Goal: Communication & Community: Answer question/provide support

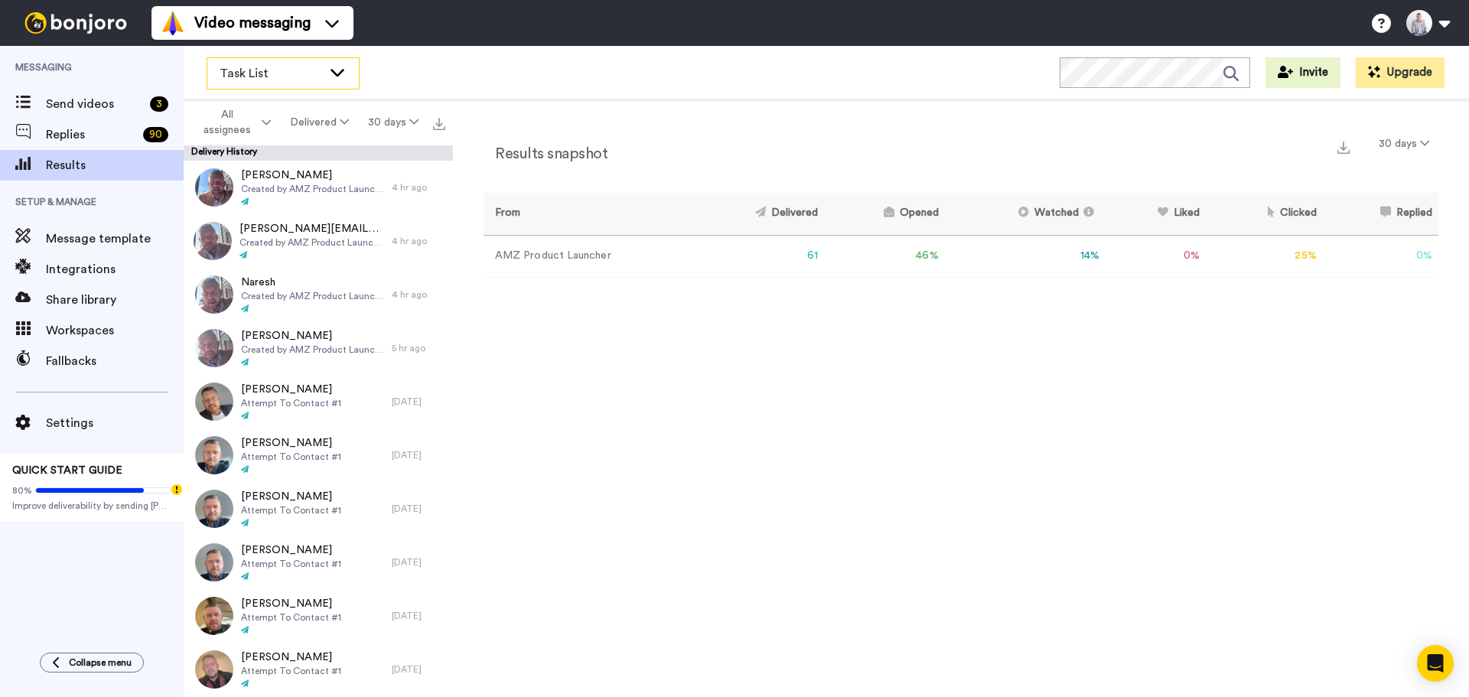
click at [331, 75] on icon at bounding box center [337, 71] width 18 height 15
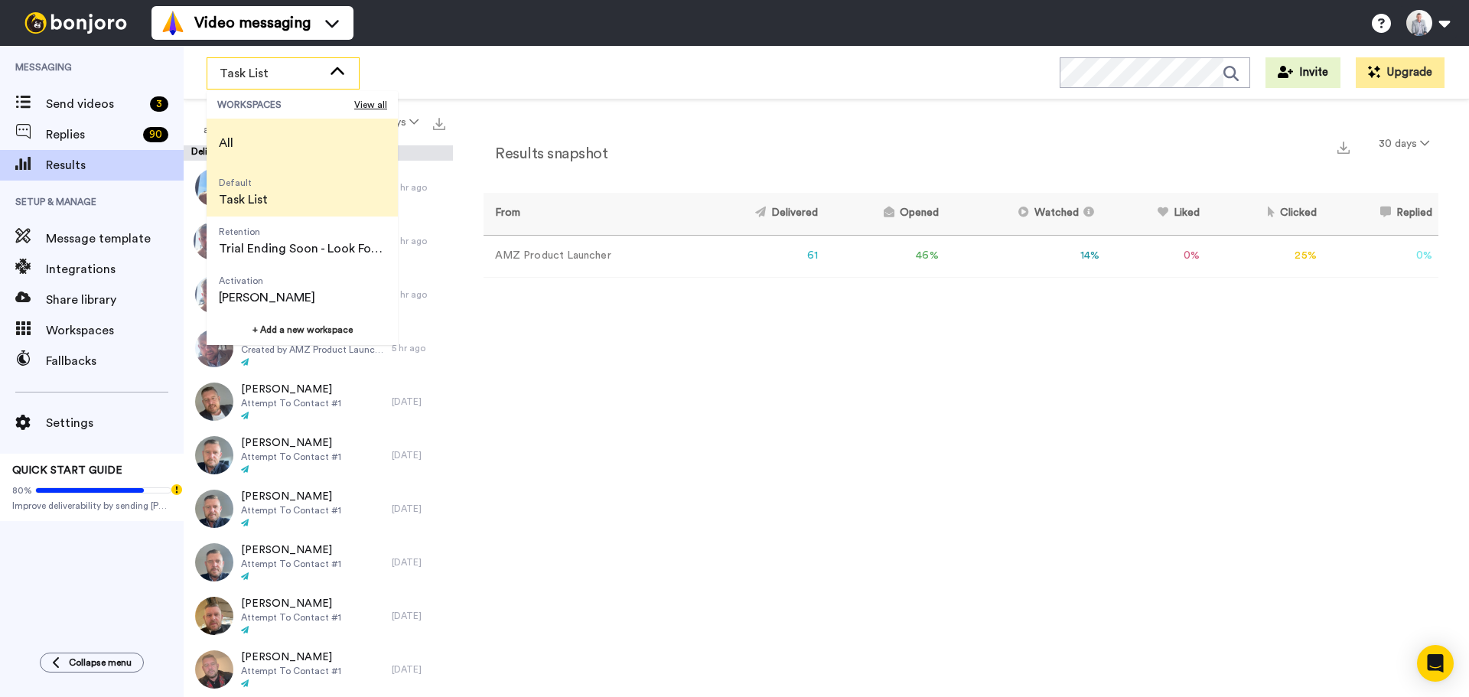
click at [297, 133] on li "All" at bounding box center [302, 143] width 191 height 49
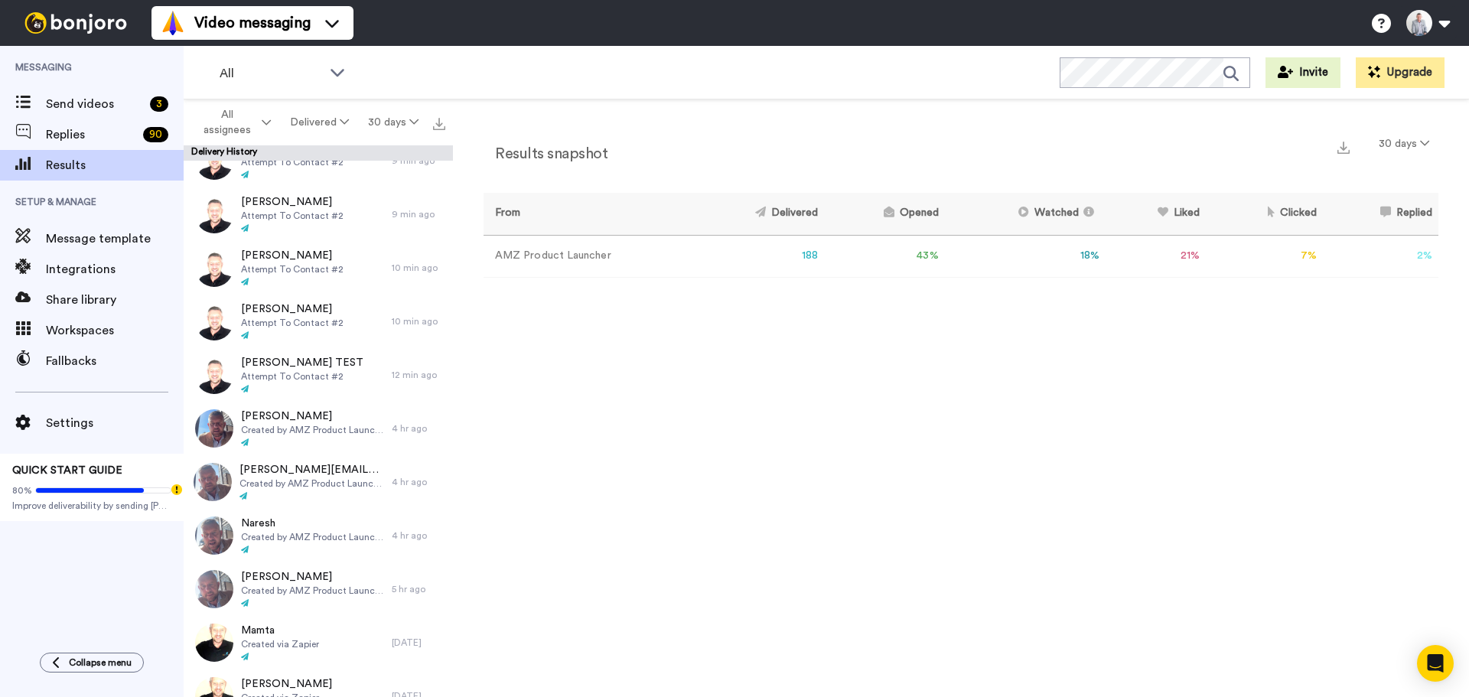
scroll to position [306, 0]
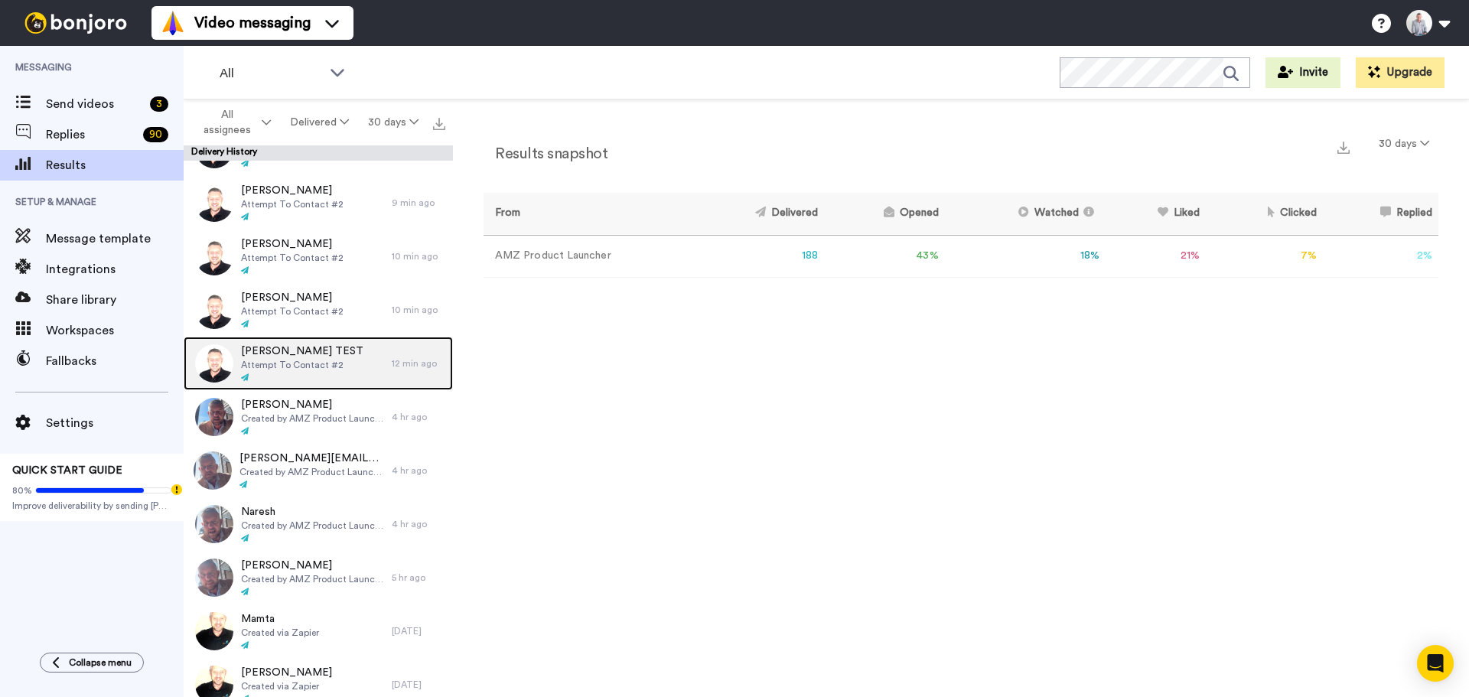
click at [294, 350] on span "Ian TEST" at bounding box center [302, 351] width 122 height 15
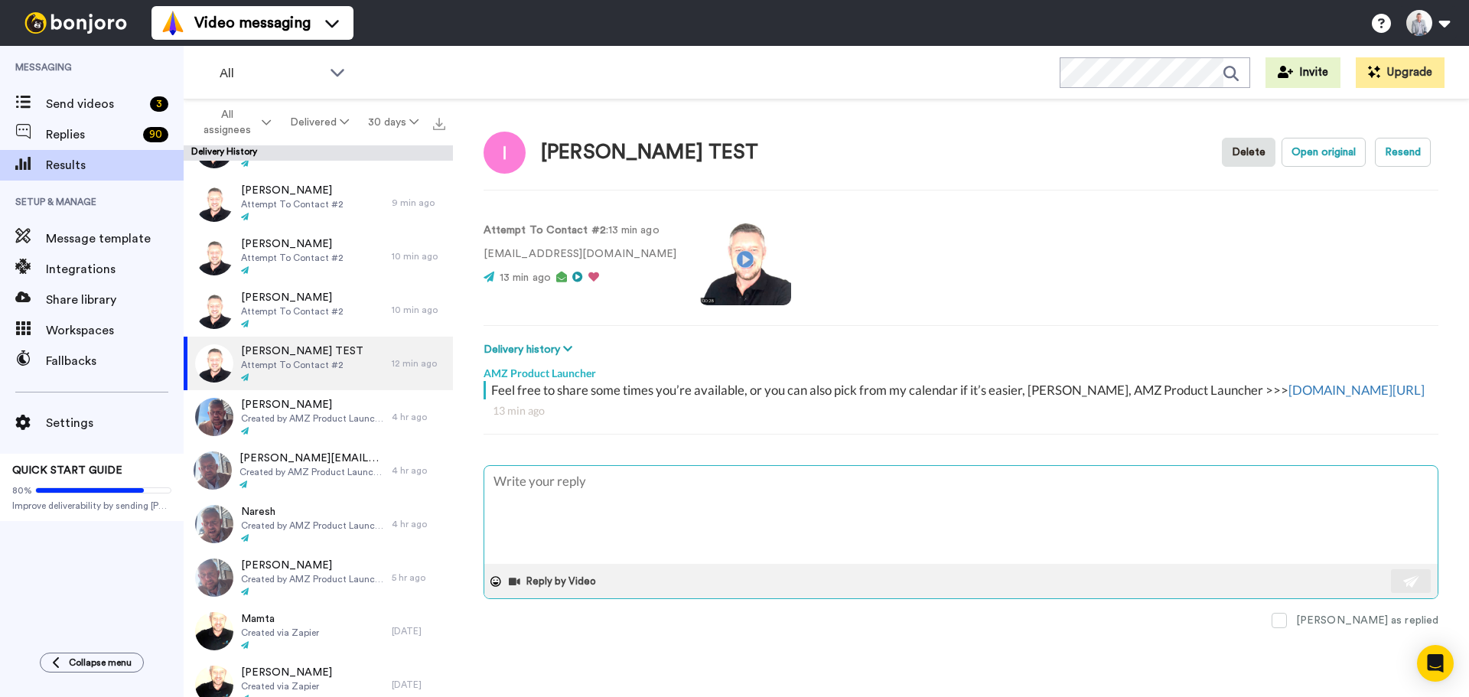
click at [550, 535] on textarea at bounding box center [960, 515] width 953 height 98
type textarea "x"
type textarea "T"
type textarea "x"
type textarea "Th"
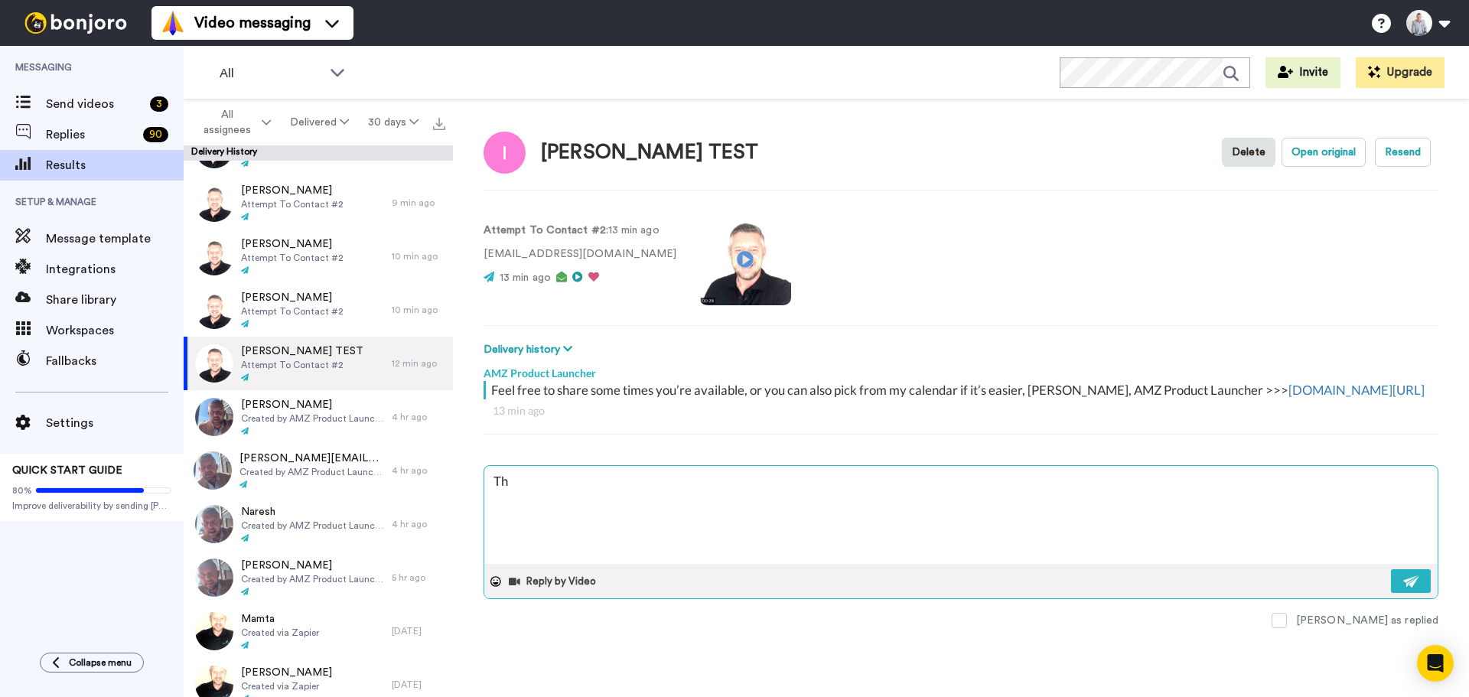
type textarea "x"
type textarea "Tha"
type textarea "x"
type textarea "Than"
type textarea "x"
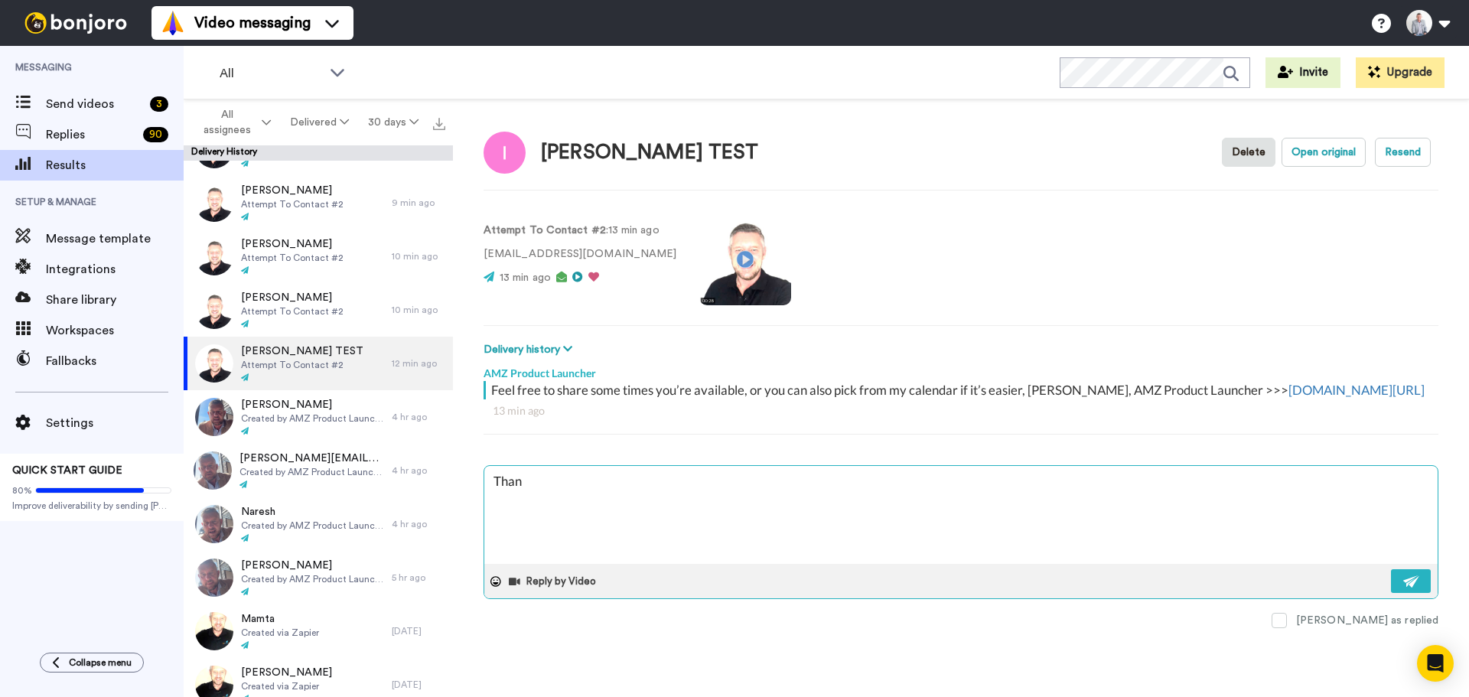
type textarea "Thank"
type textarea "x"
type textarea "Thanks"
type textarea "x"
type textarea "Thanks"
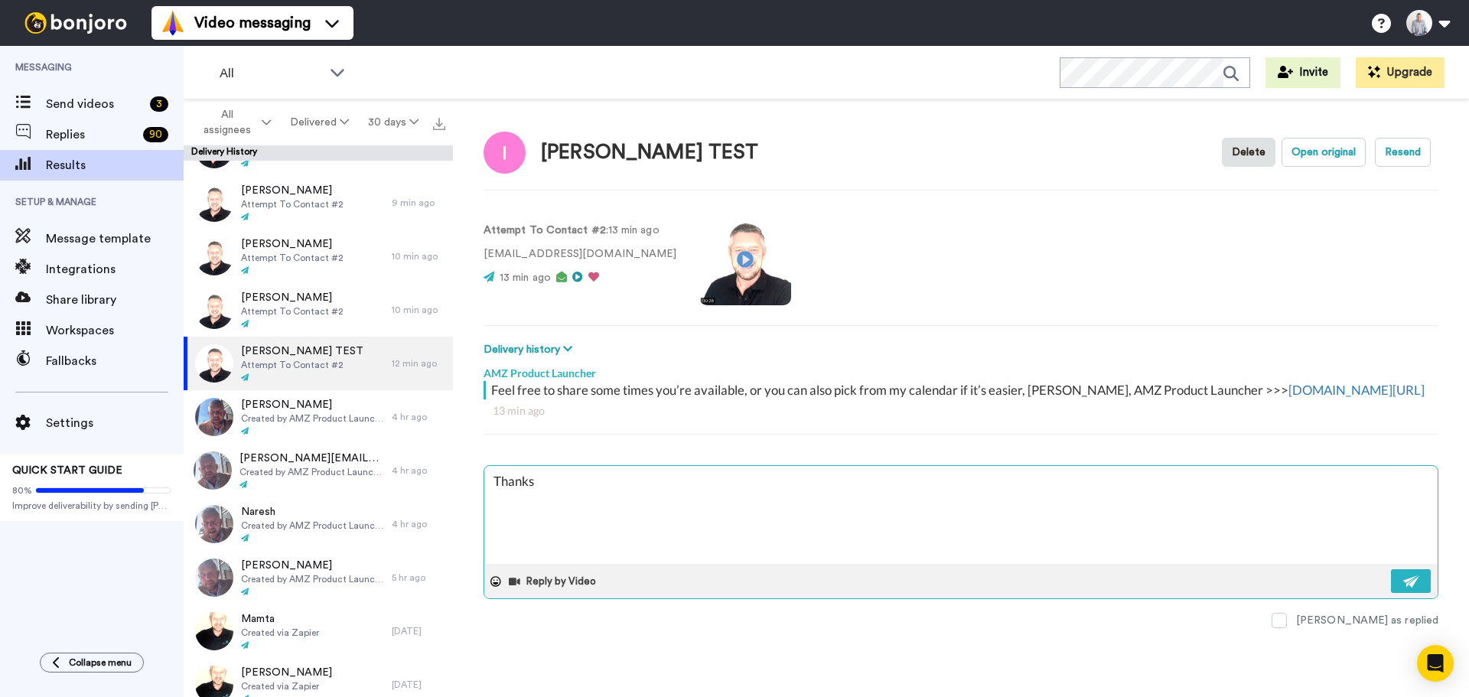
type textarea "x"
type textarea "Thanks I"
type textarea "x"
type textarea "Thanks Ia"
type textarea "x"
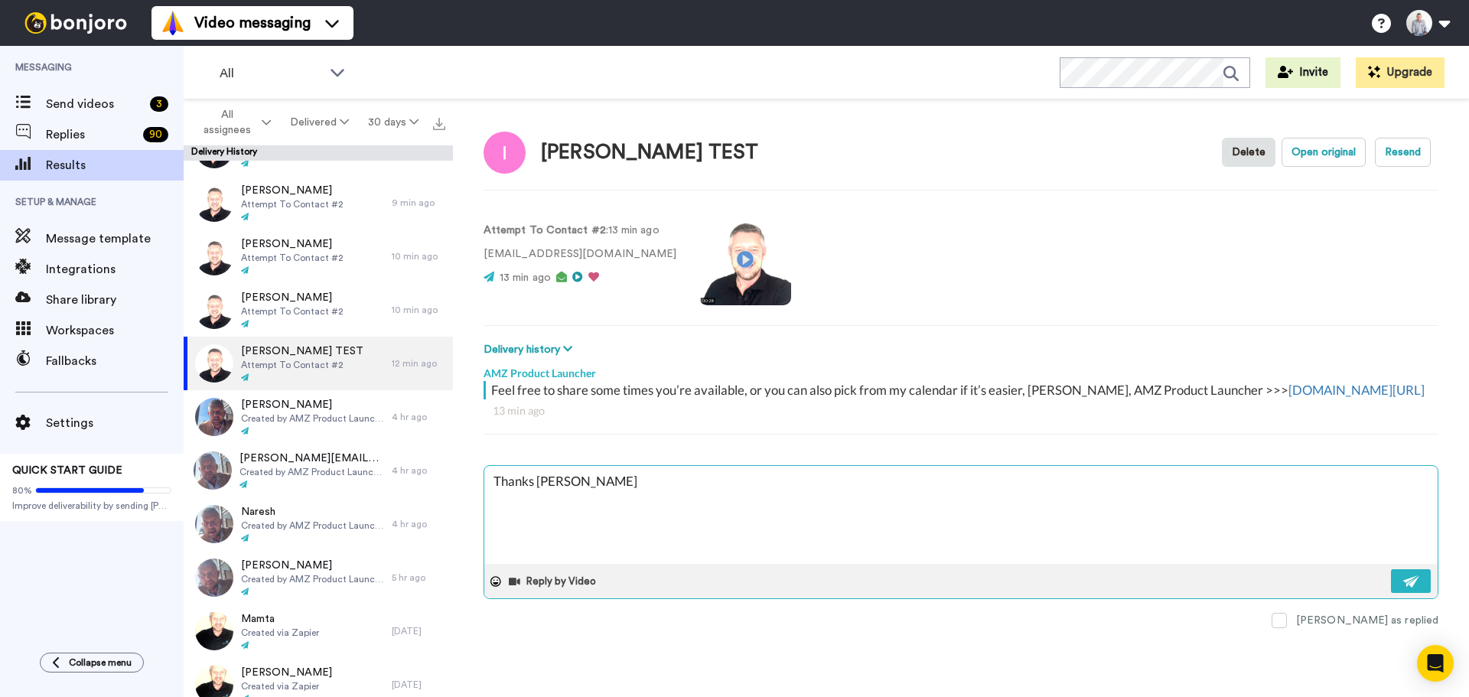
type textarea "Thanks Ian"
click at [1409, 585] on div "Reply by Video" at bounding box center [960, 581] width 953 height 34
click at [1405, 588] on img at bounding box center [1411, 581] width 17 height 12
type textarea "x"
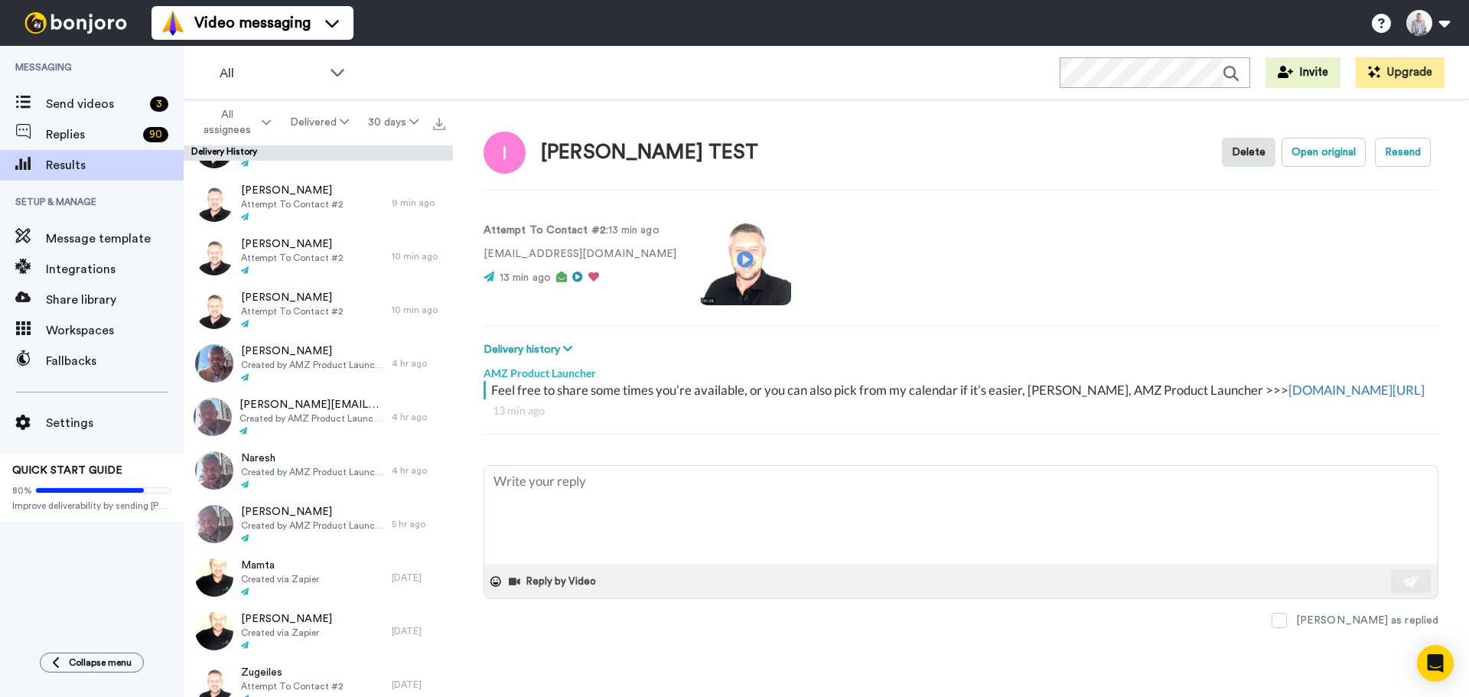
type textarea "x"
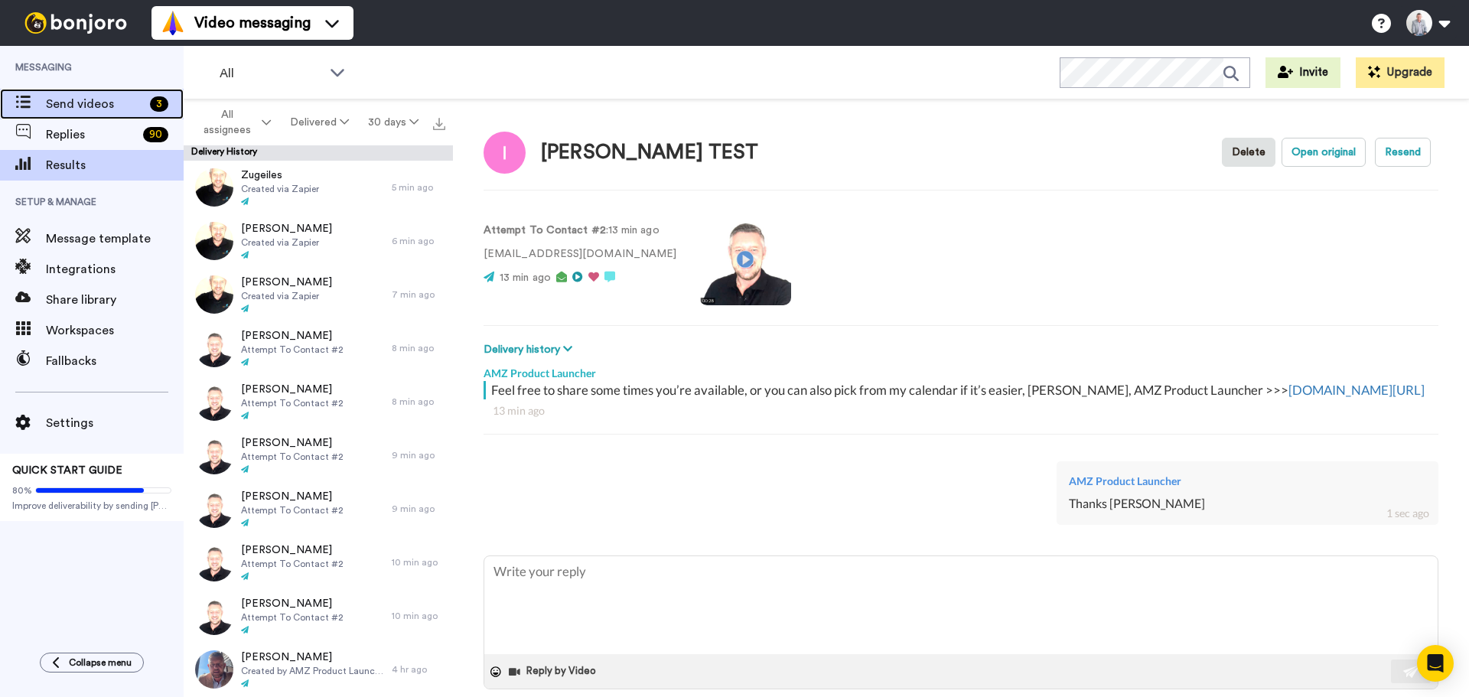
click at [93, 103] on span "Send videos" at bounding box center [95, 104] width 98 height 18
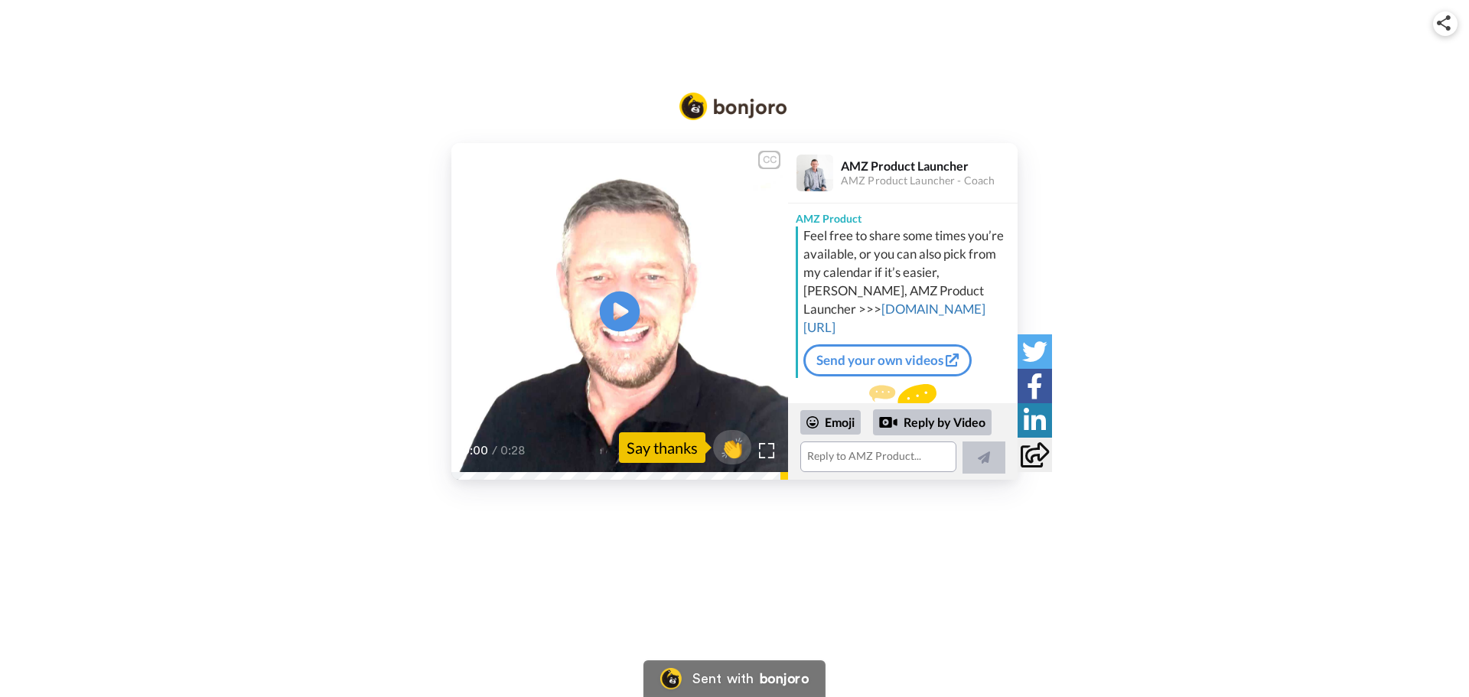
click at [624, 311] on icon "Play/Pause" at bounding box center [620, 311] width 41 height 73
click at [732, 455] on span "👏" at bounding box center [733, 447] width 48 height 31
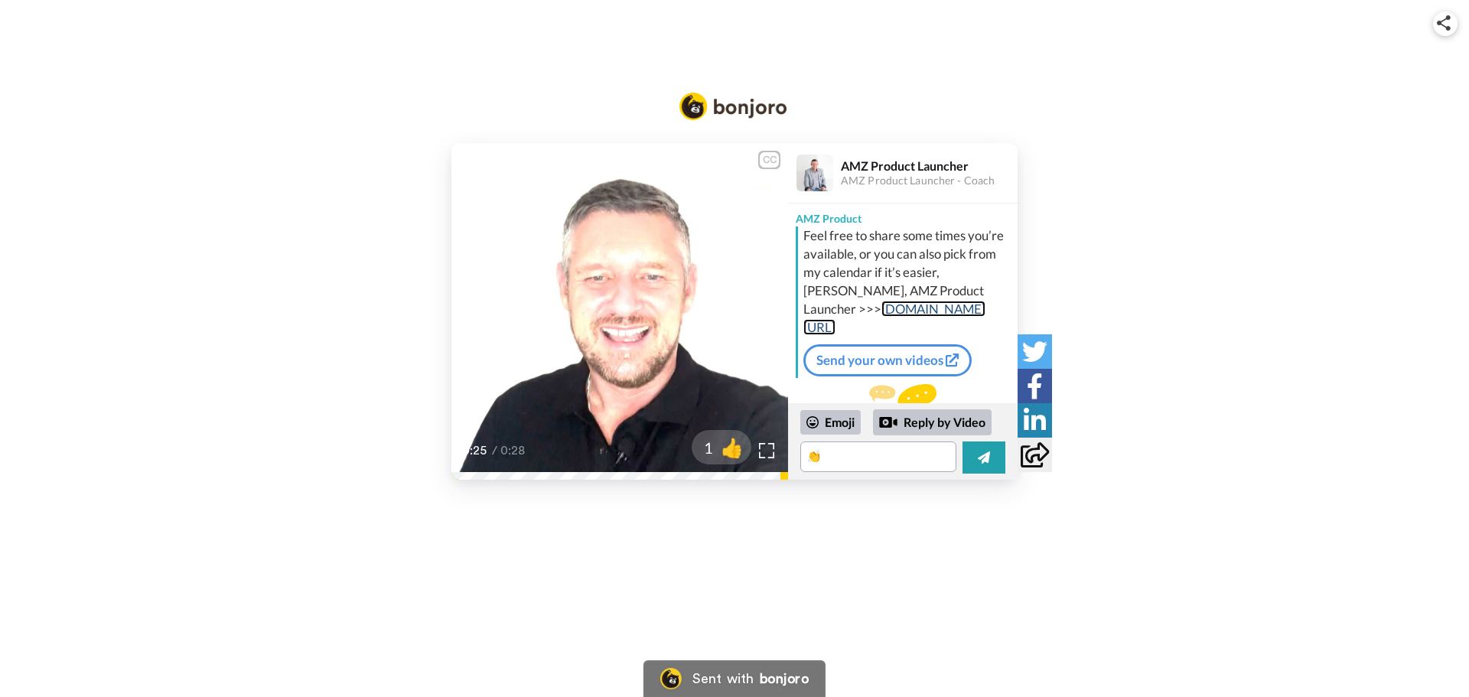
click at [865, 329] on link "amzproductlauncher.com.au/call/" at bounding box center [894, 318] width 182 height 34
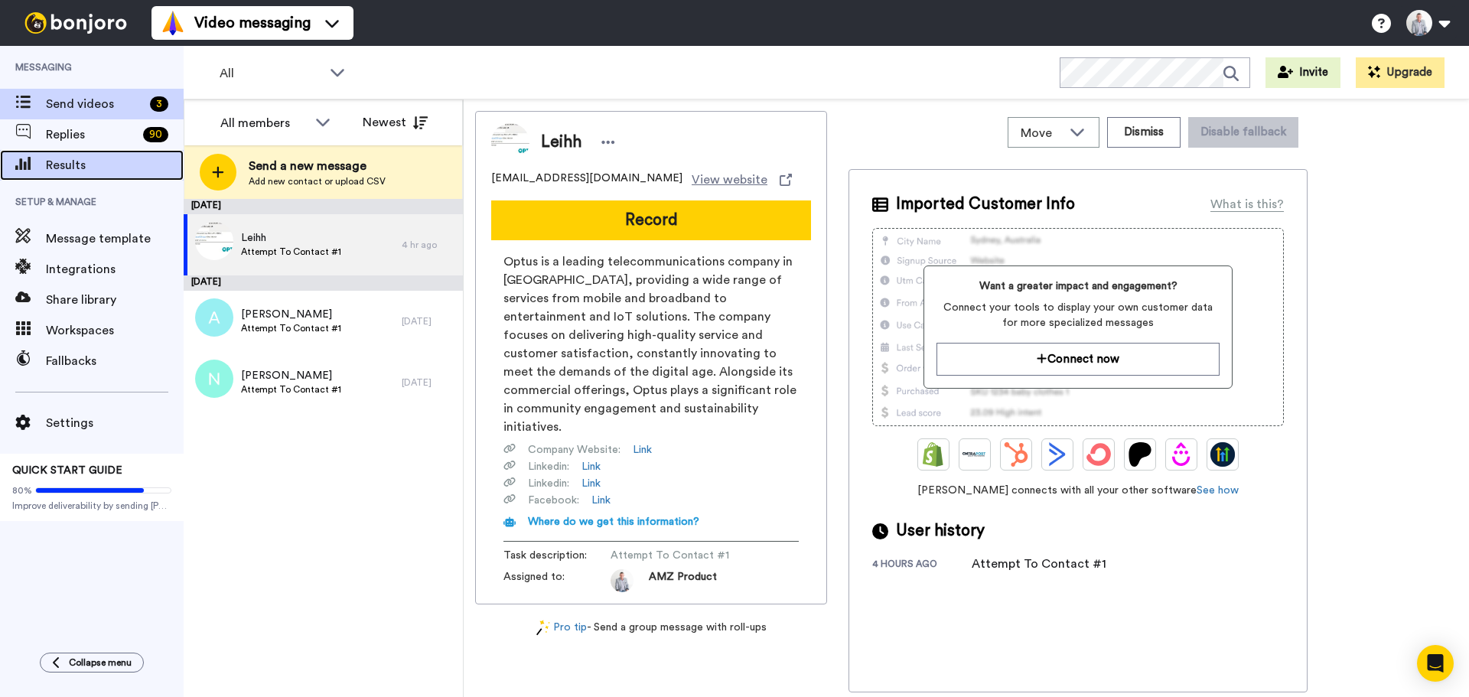
click at [108, 172] on span "Results" at bounding box center [115, 165] width 138 height 18
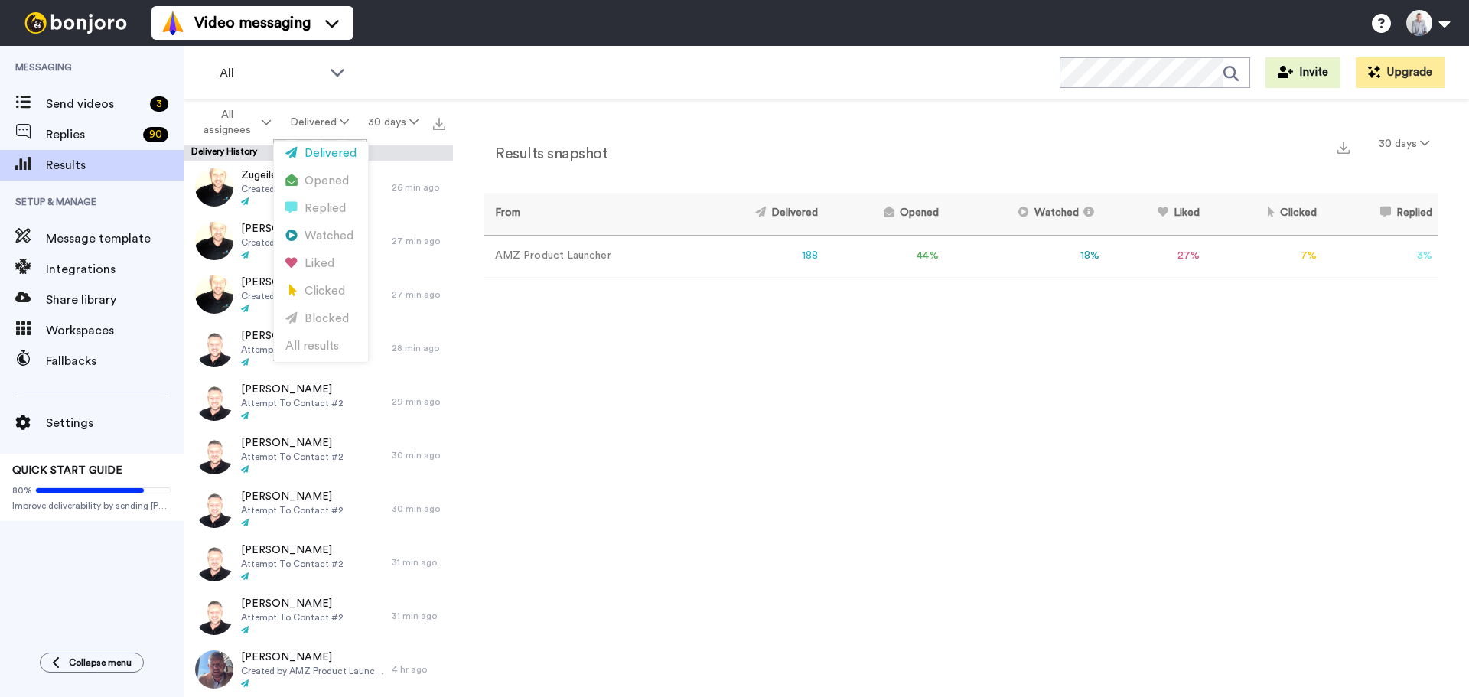
click at [327, 177] on div "Opened" at bounding box center [320, 181] width 71 height 17
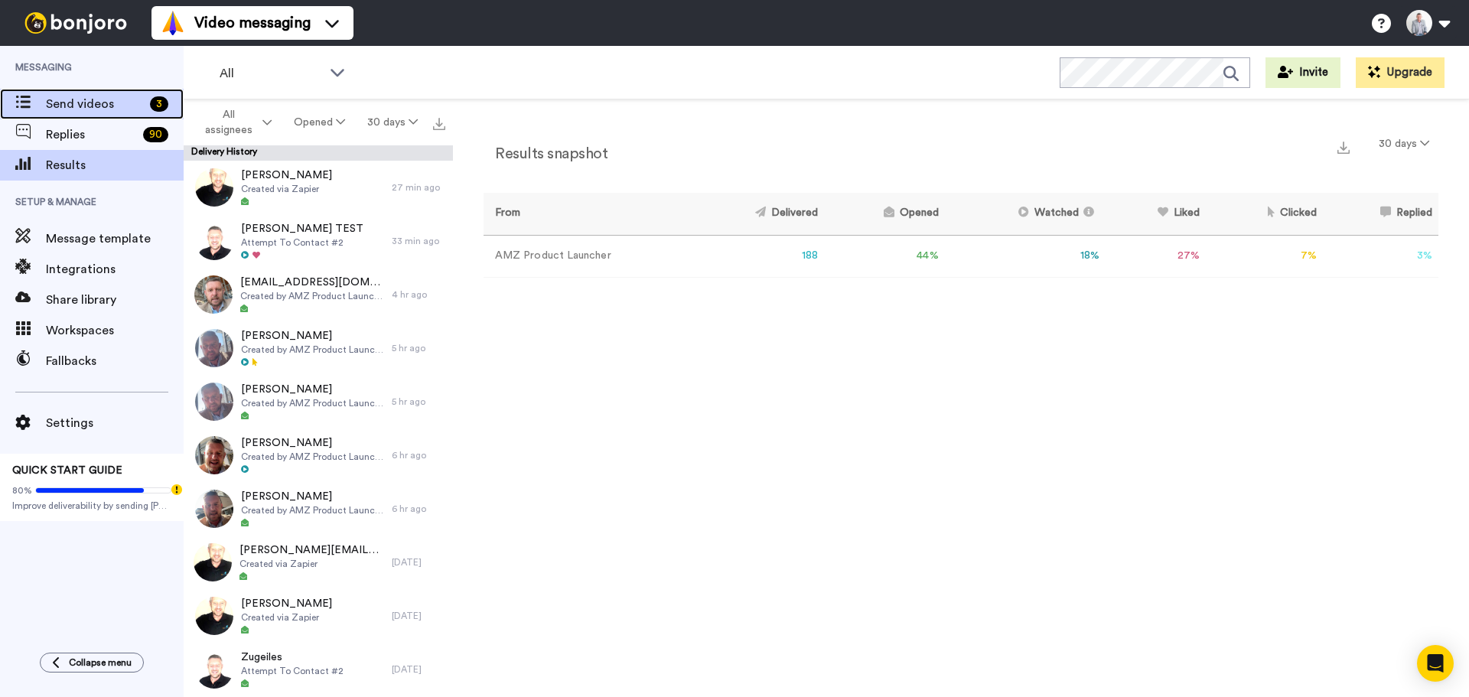
click at [79, 103] on span "Send videos" at bounding box center [95, 104] width 98 height 18
